Goal: Information Seeking & Learning: Learn about a topic

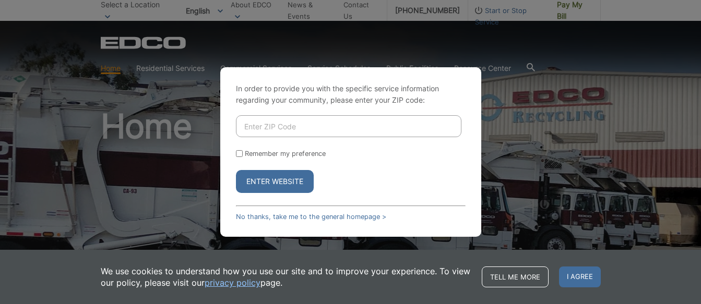
click at [239, 123] on input "Enter ZIP Code" at bounding box center [348, 126] width 225 height 22
type input "92028"
click at [274, 182] on button "Enter Website" at bounding box center [275, 181] width 78 height 23
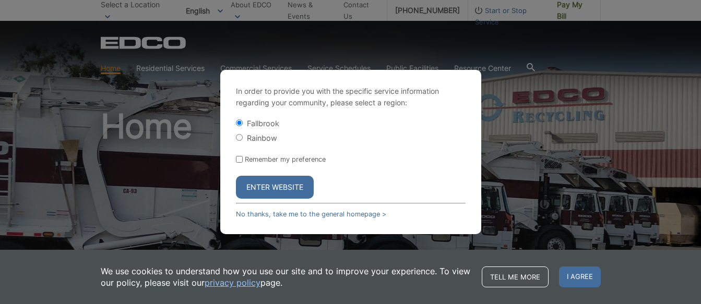
click at [271, 189] on button "Enter Website" at bounding box center [275, 187] width 78 height 23
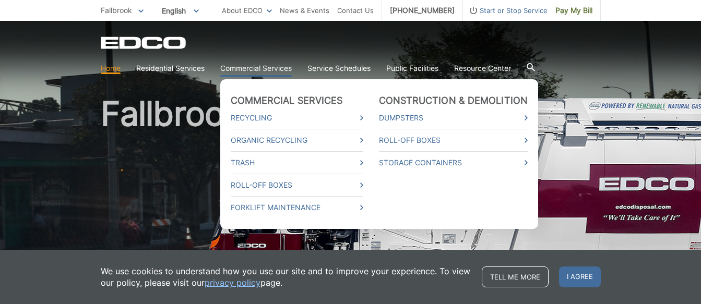
scroll to position [23, 0]
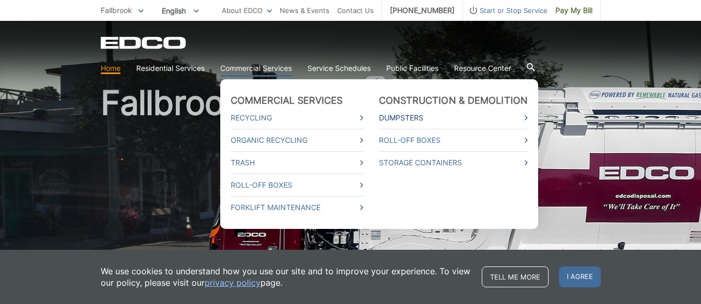
click at [449, 118] on link "Dumpsters" at bounding box center [453, 117] width 149 height 11
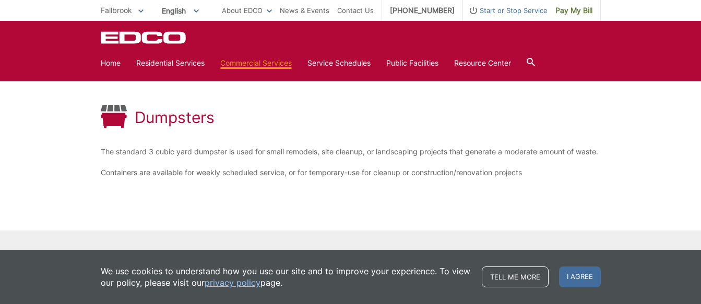
scroll to position [128, 0]
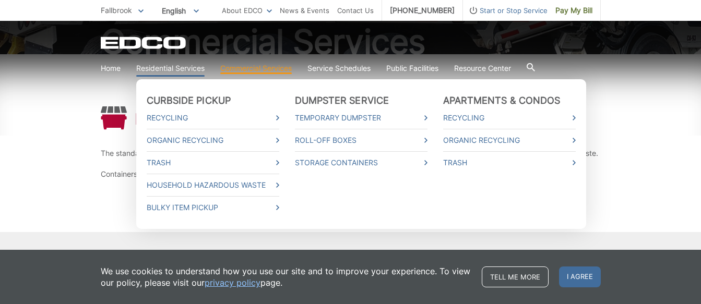
click at [188, 67] on link "Residential Services" at bounding box center [170, 68] width 68 height 11
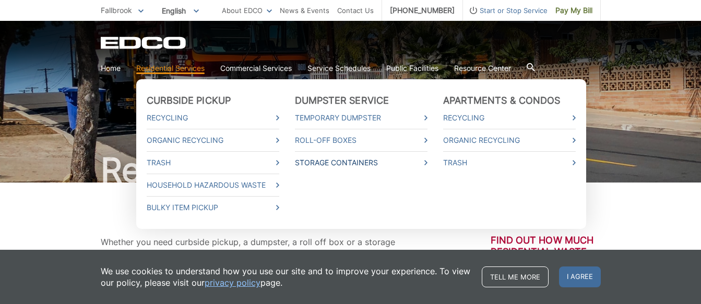
click at [313, 163] on link "Storage Containers" at bounding box center [361, 162] width 132 height 11
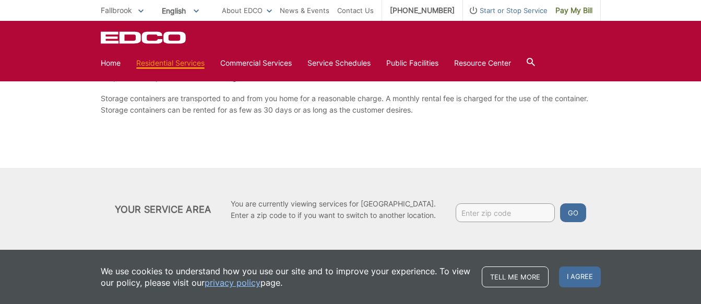
scroll to position [197, 0]
click at [467, 210] on input "Enter zip code" at bounding box center [504, 212] width 99 height 19
type input "92028"
click at [578, 213] on button "Go" at bounding box center [573, 212] width 26 height 19
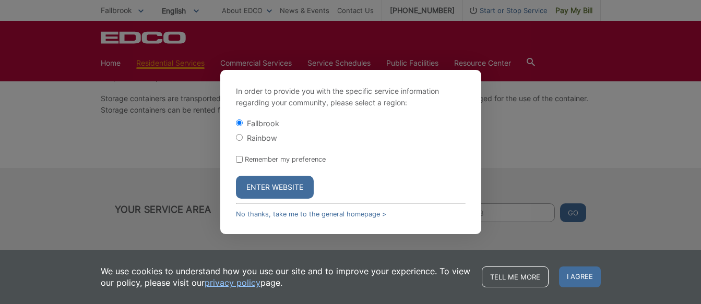
click at [238, 123] on input "Fallbrook" at bounding box center [239, 122] width 7 height 7
click at [278, 187] on button "Enter Website" at bounding box center [275, 187] width 78 height 23
